Goal: Check status: Check status

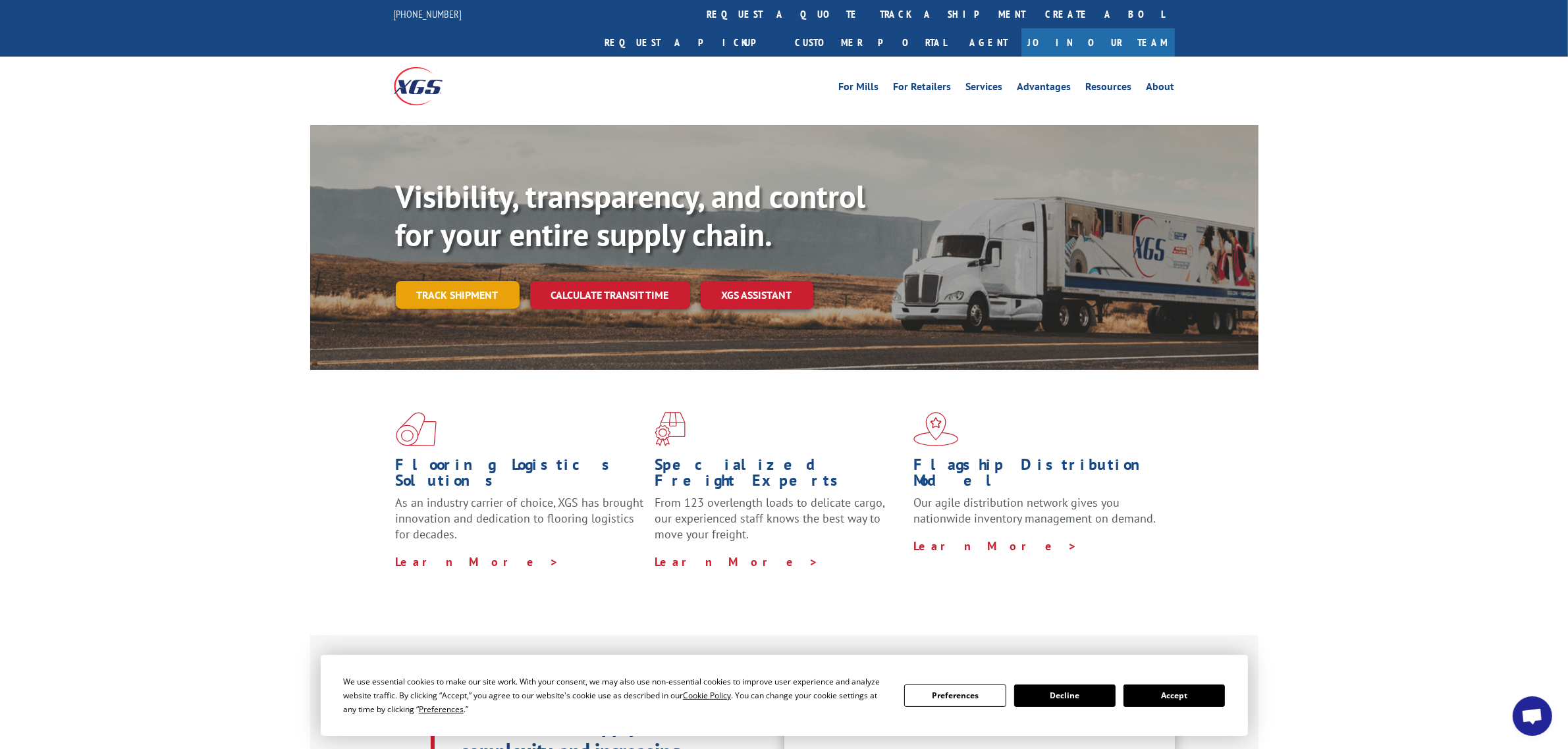
click at [433, 281] on link "Track shipment" at bounding box center [457, 294] width 124 height 27
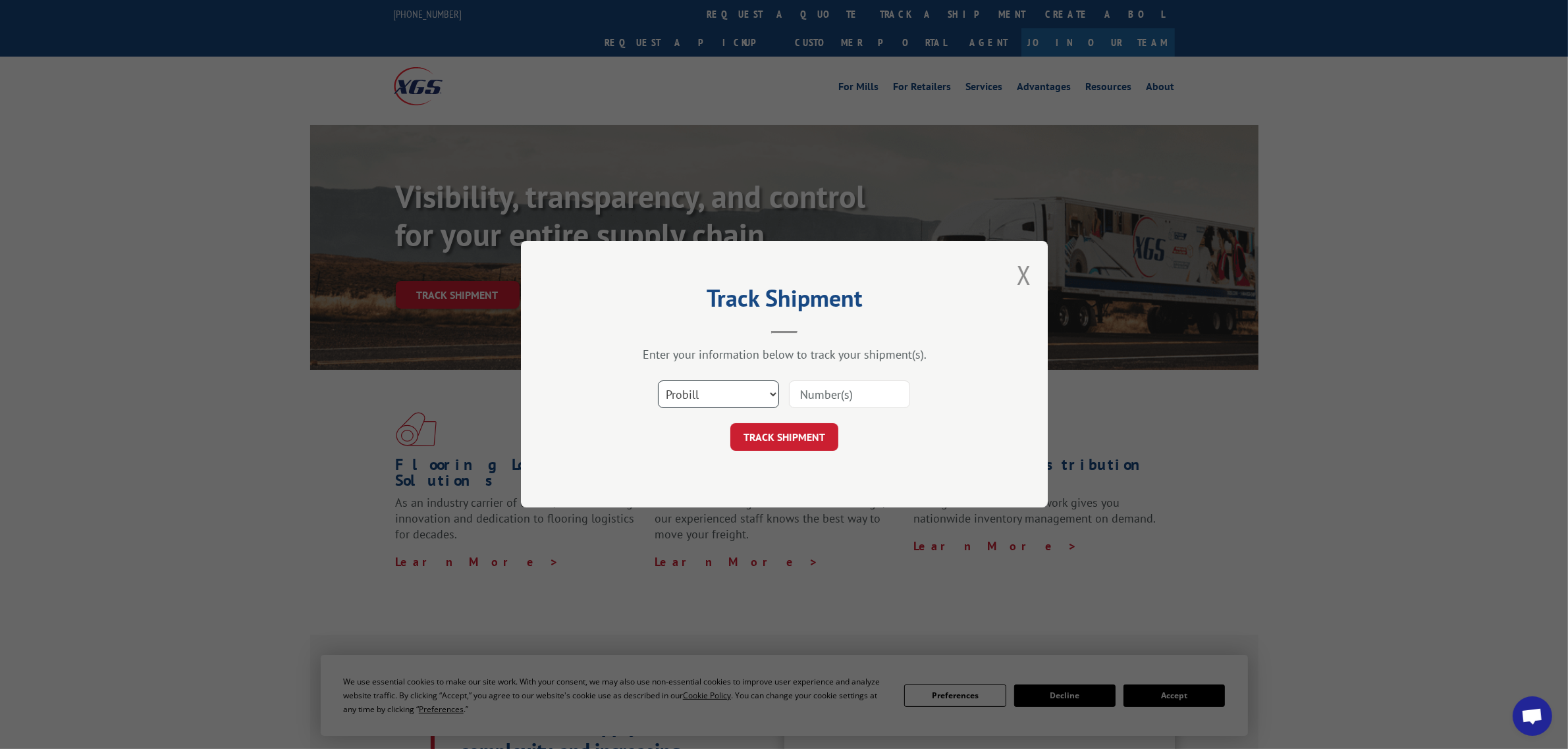
click at [683, 395] on select "Select category... Probill BOL PO" at bounding box center [718, 395] width 121 height 27
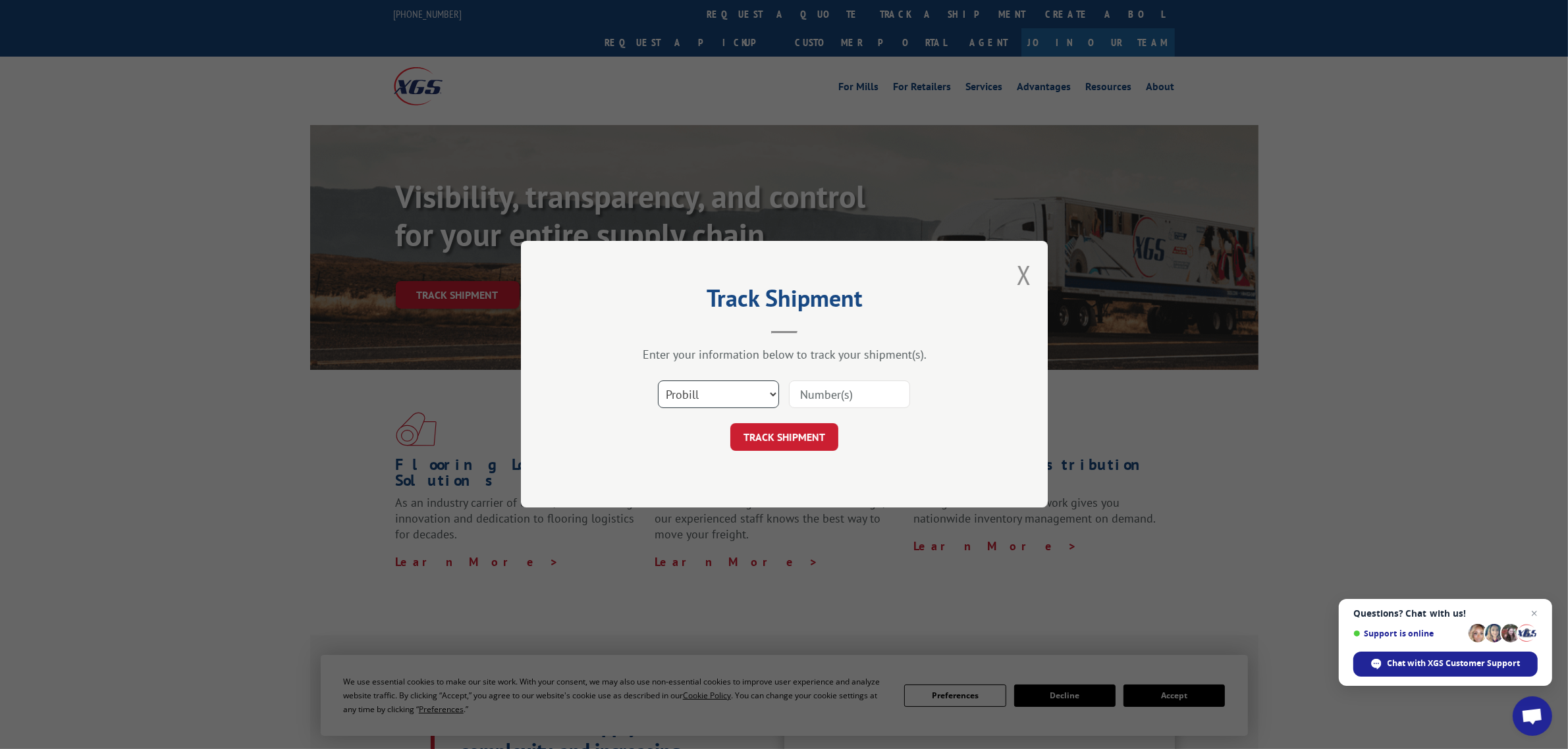
select select "bol"
click at [658, 382] on select "Select category... Probill BOL PO" at bounding box center [718, 395] width 121 height 27
click at [841, 396] on input at bounding box center [850, 395] width 121 height 27
paste input "5193949"
type input "5193949"
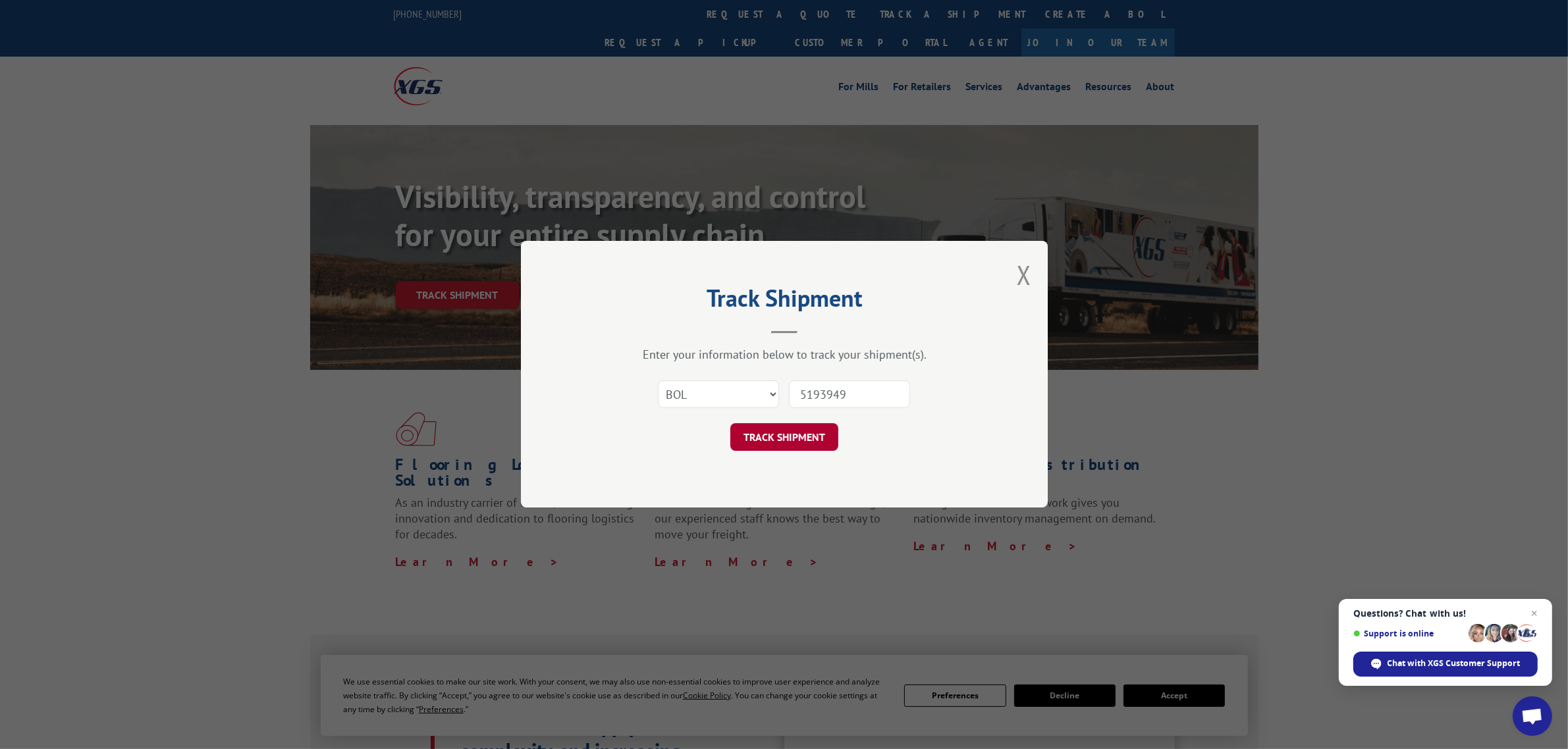
click at [766, 448] on button "TRACK SHIPMENT" at bounding box center [784, 437] width 108 height 27
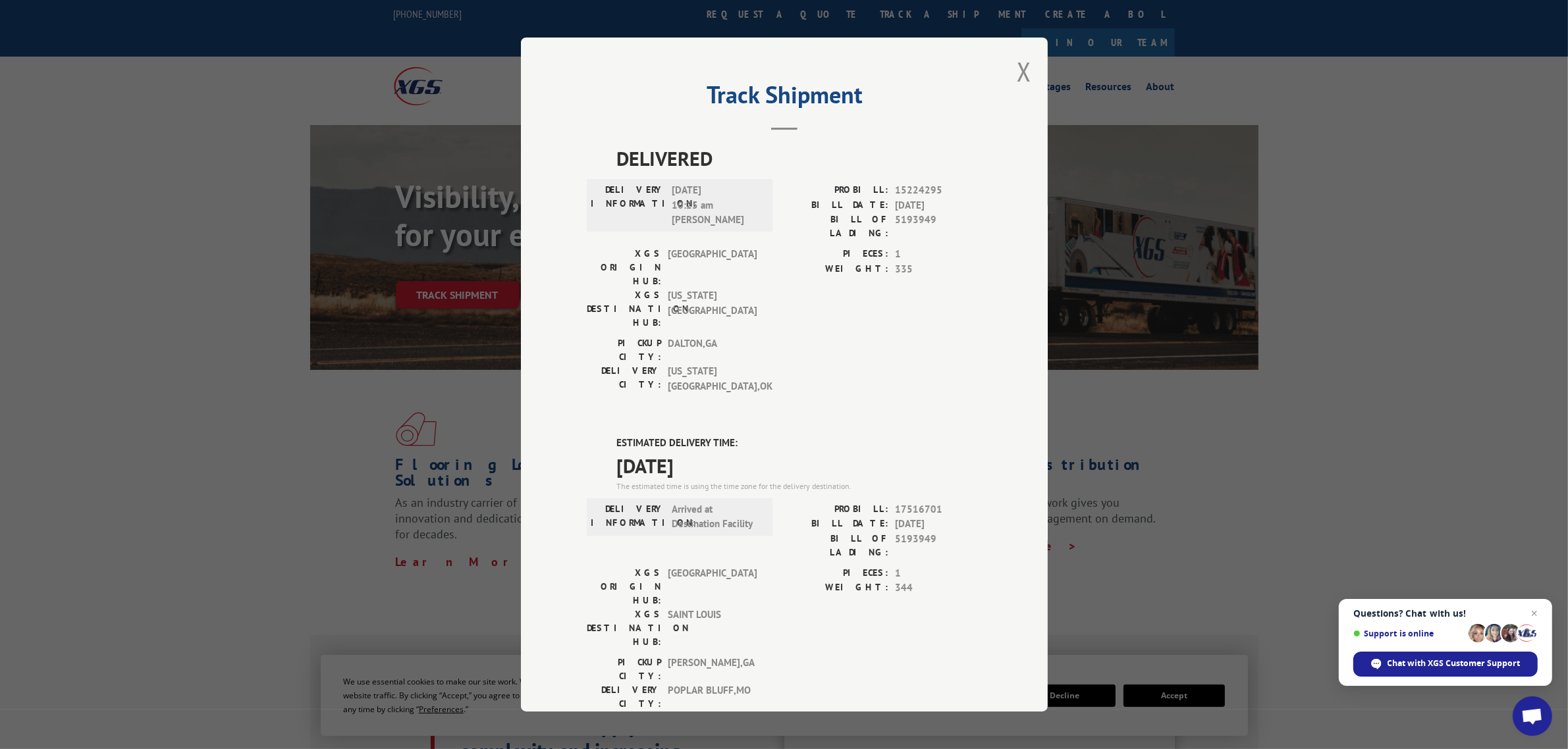
scroll to position [133, 0]
